Goal: Complete application form

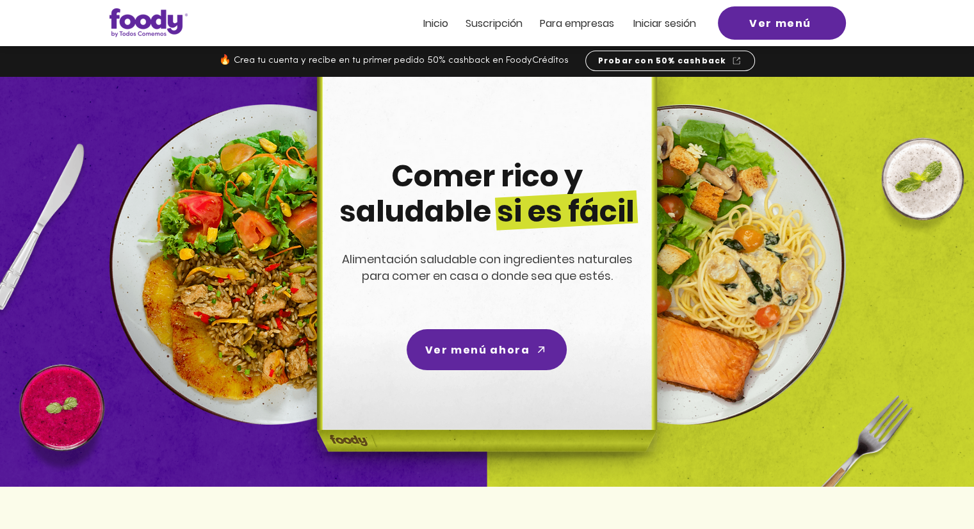
click at [594, 22] on span "ra empresas" at bounding box center [583, 23] width 62 height 15
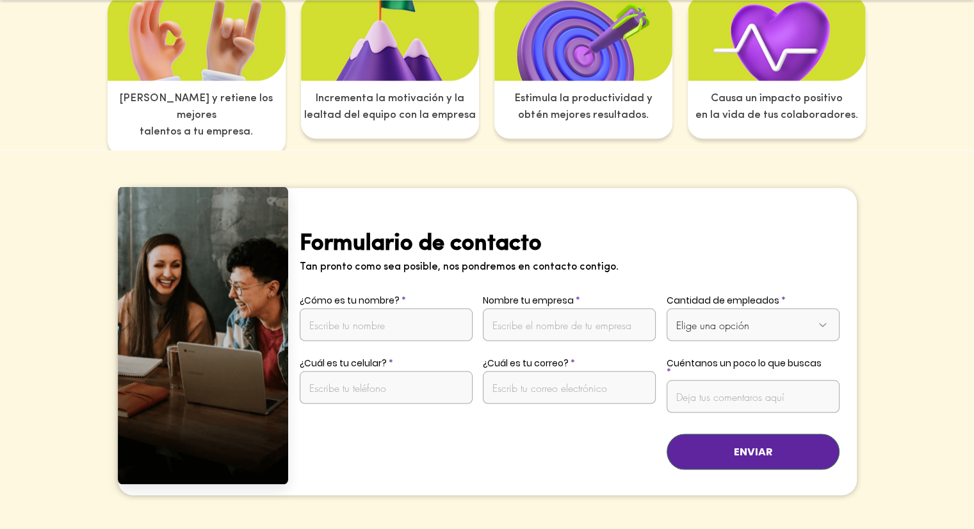
scroll to position [2390, 0]
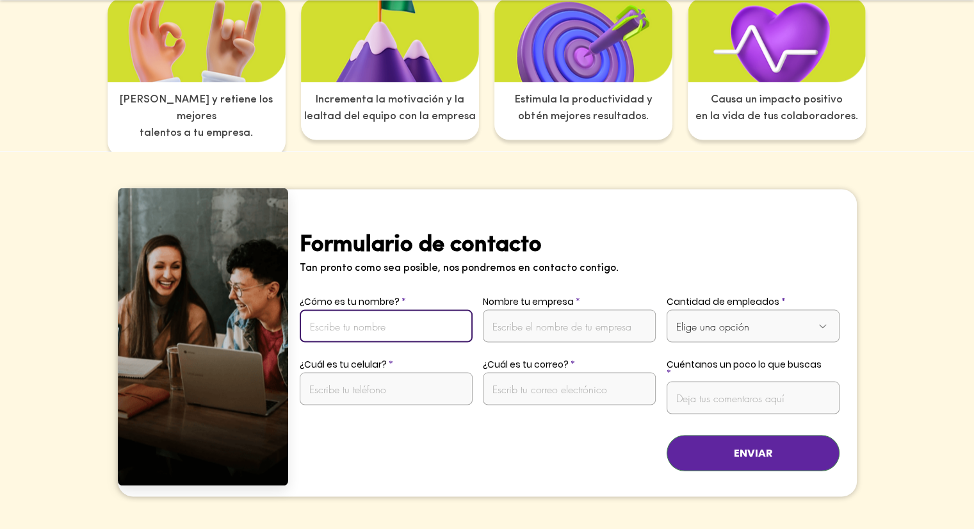
click at [430, 309] on input "¿Cómo es tu nombre?" at bounding box center [386, 325] width 173 height 33
type input "[PERSON_NAME]"
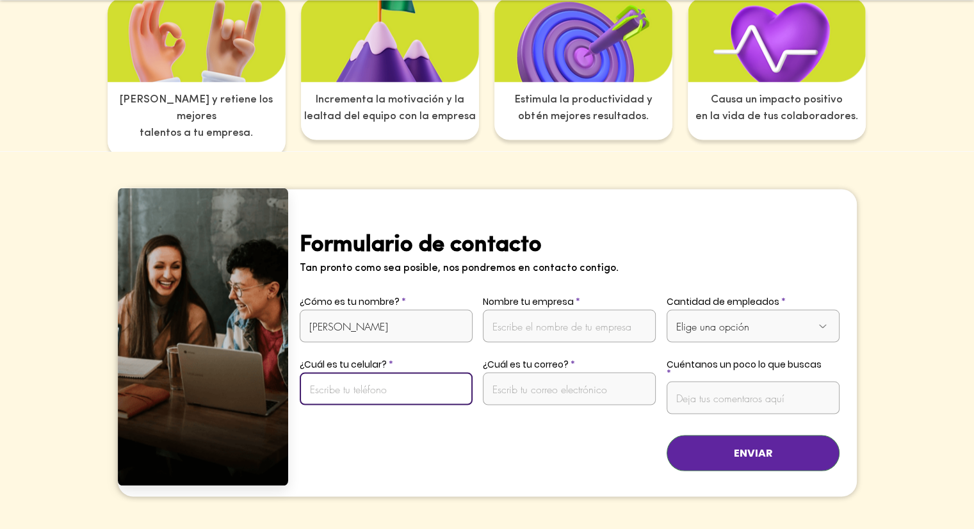
type input "3175379108"
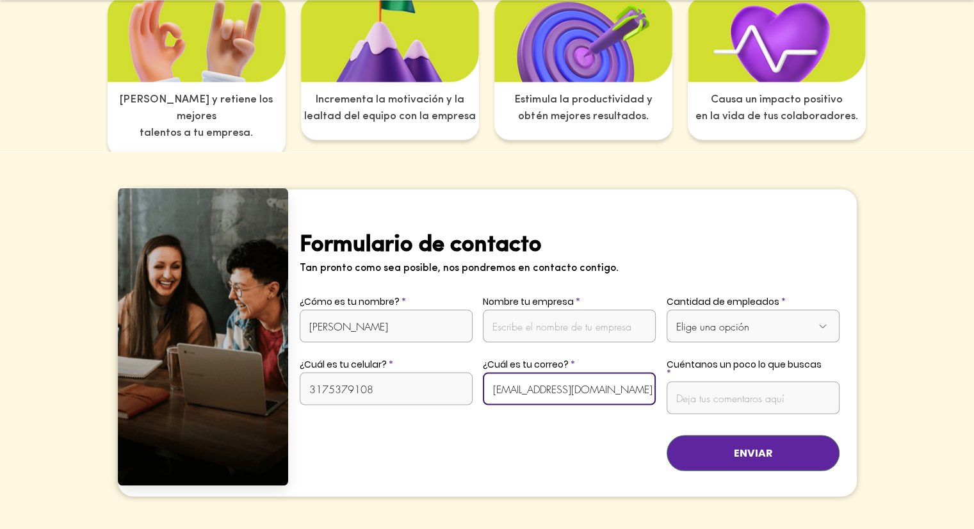
click at [567, 372] on input "[EMAIL_ADDRESS][DOMAIN_NAME]" at bounding box center [569, 388] width 173 height 33
type input "[EMAIL_ADDRESS][DOMAIN_NAME]"
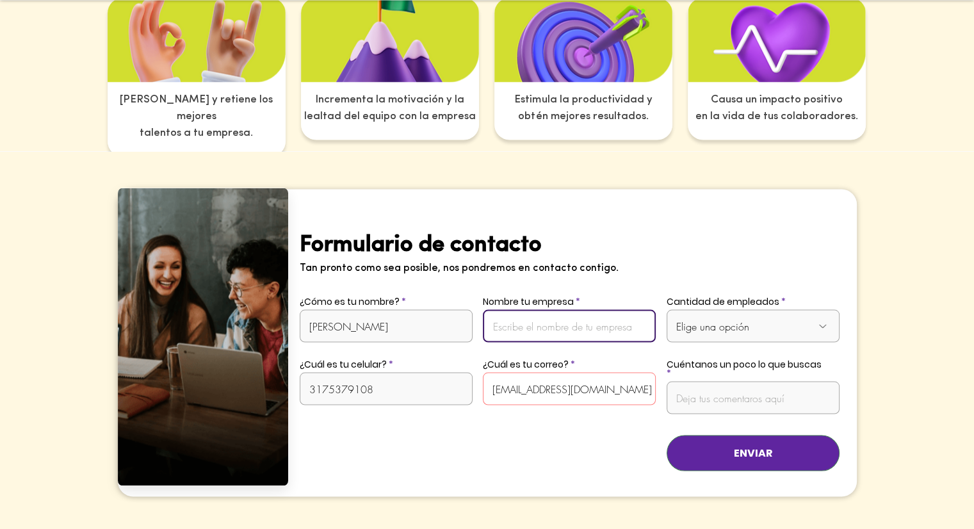
click at [560, 309] on input "Nombre tu empresa" at bounding box center [569, 325] width 173 height 33
type input "[PERSON_NAME] Ingenieros SAS"
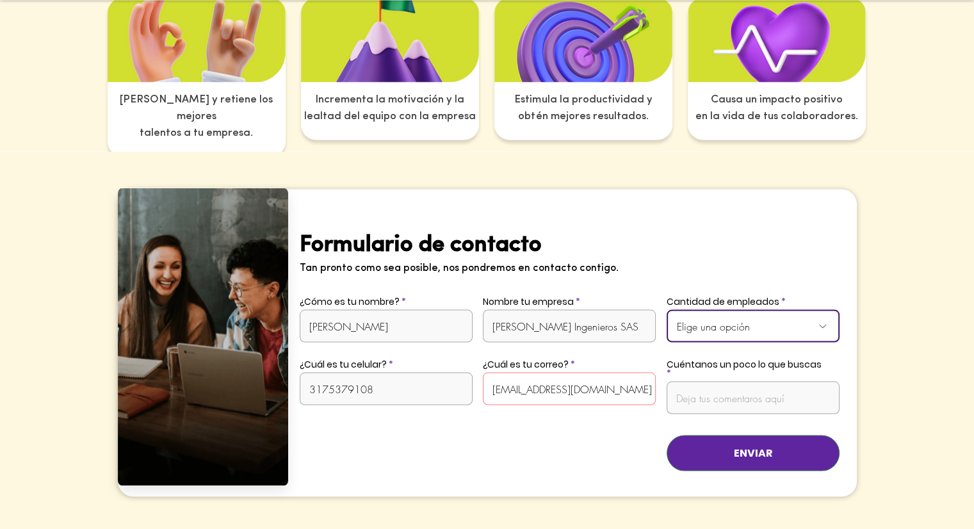
click at [752, 309] on select "Elige una opción De 1 a 10 empleados De 11 a 20 empleados De 21 a 50 empleados …" at bounding box center [753, 325] width 173 height 33
select select "Más de 50 empleados"
click at [667, 309] on select "Elige una opción De 1 a 10 empleados De 11 a 20 empleados De 21 a 50 empleados …" at bounding box center [753, 325] width 173 height 33
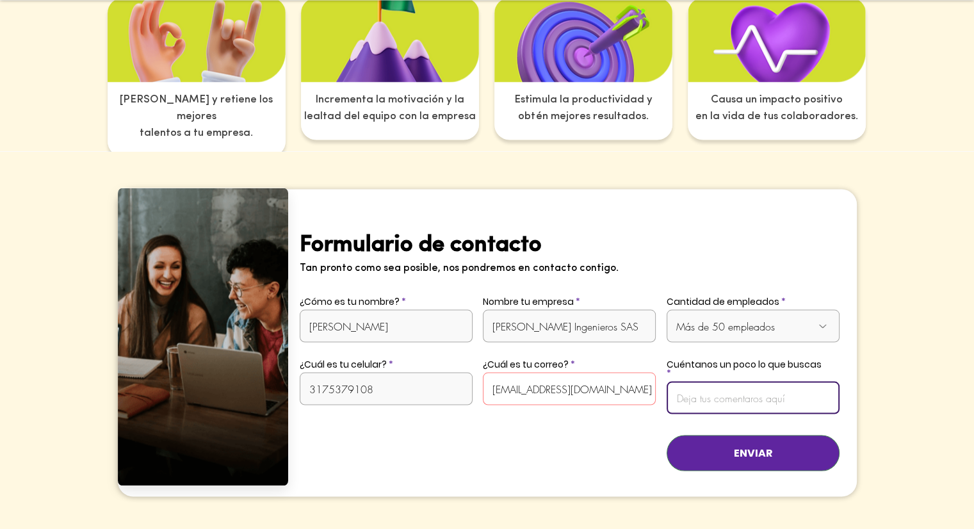
drag, startPoint x: 723, startPoint y: 377, endPoint x: 717, endPoint y: 377, distance: 6.4
click at [717, 381] on input "Cuéntanos un poco lo que buscas" at bounding box center [753, 397] width 173 height 33
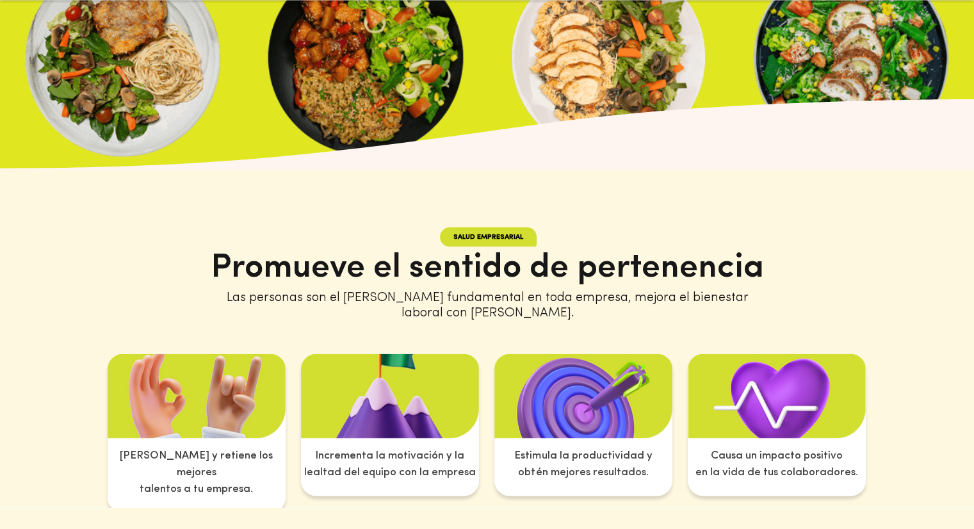
scroll to position [1999, 0]
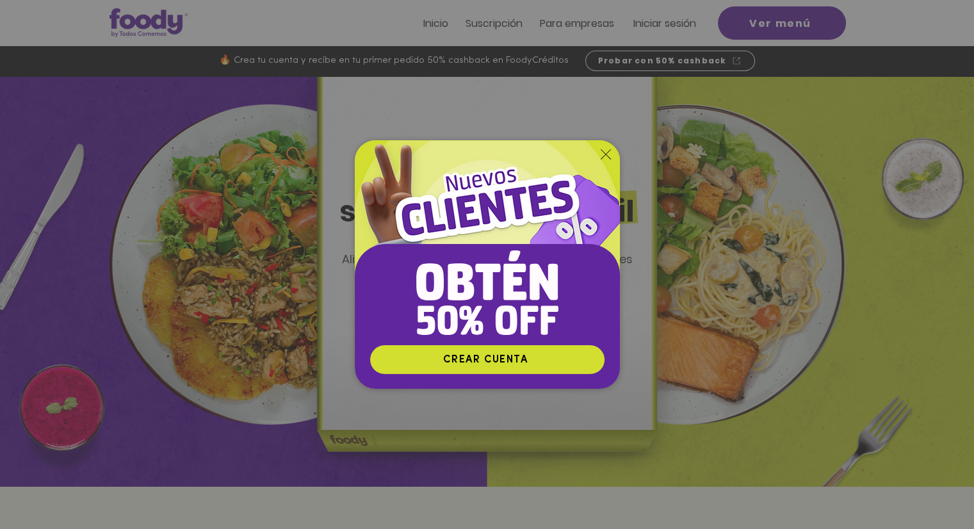
click at [597, 152] on img "Nuevos suscriptores 50% off" at bounding box center [487, 242] width 265 height 204
click at [605, 155] on icon "Volver al sitio" at bounding box center [606, 154] width 10 height 10
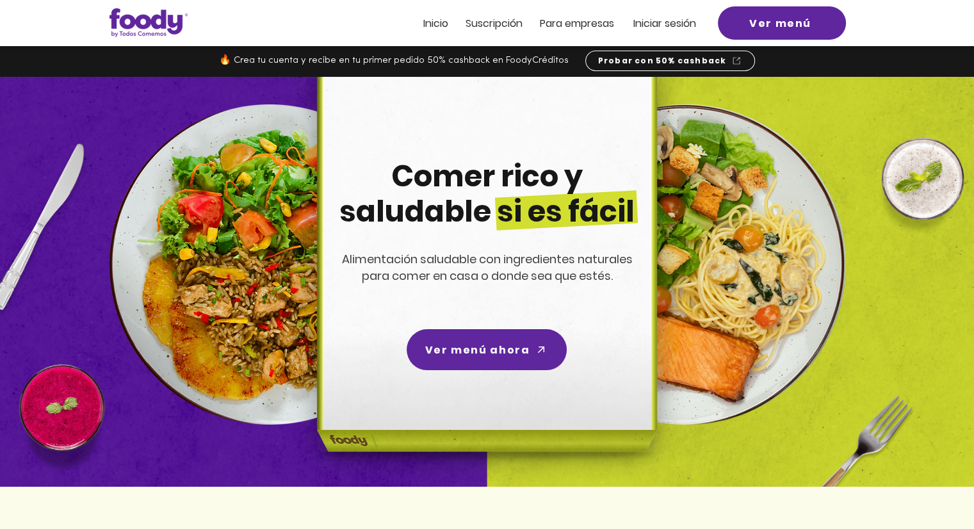
click at [584, 19] on span "ra empresas" at bounding box center [583, 23] width 62 height 15
